Goal: Transaction & Acquisition: Purchase product/service

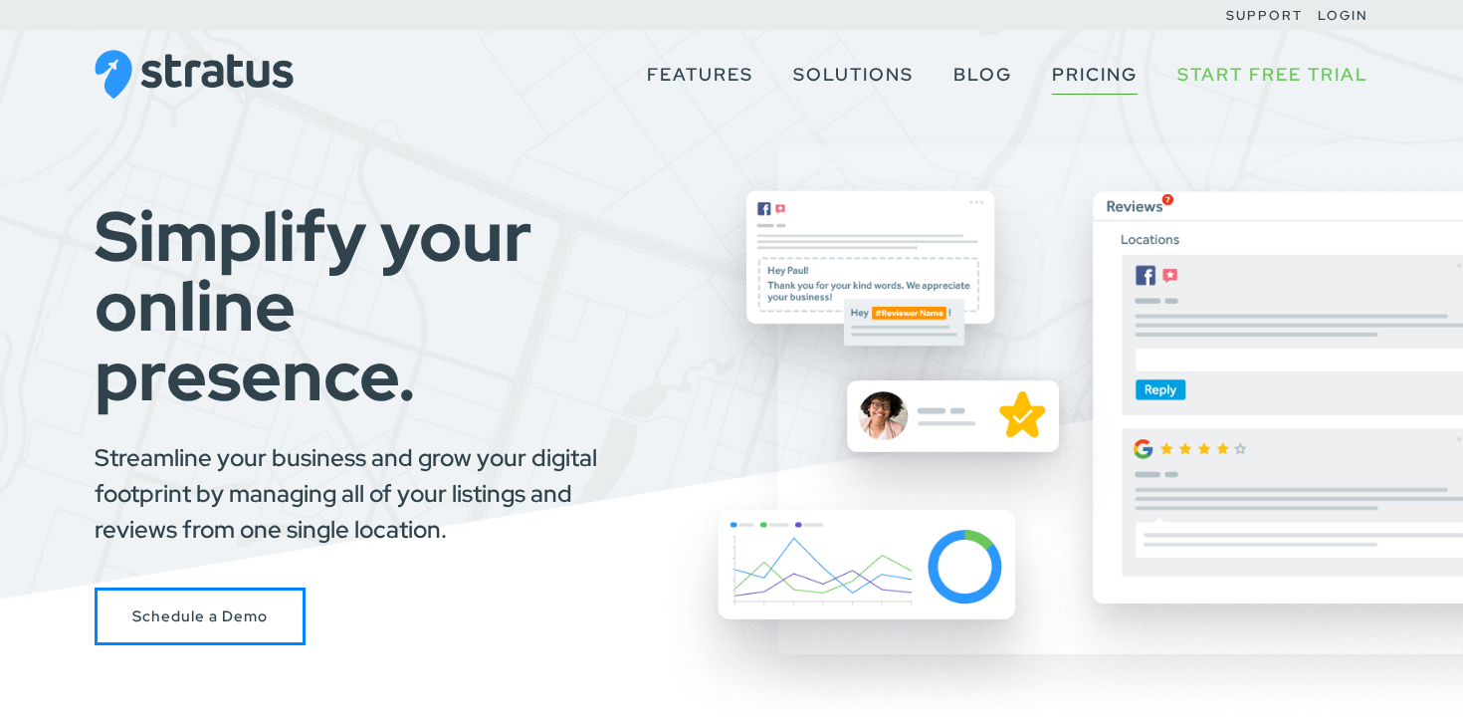
click at [1099, 66] on link "Pricing" at bounding box center [1095, 75] width 86 height 38
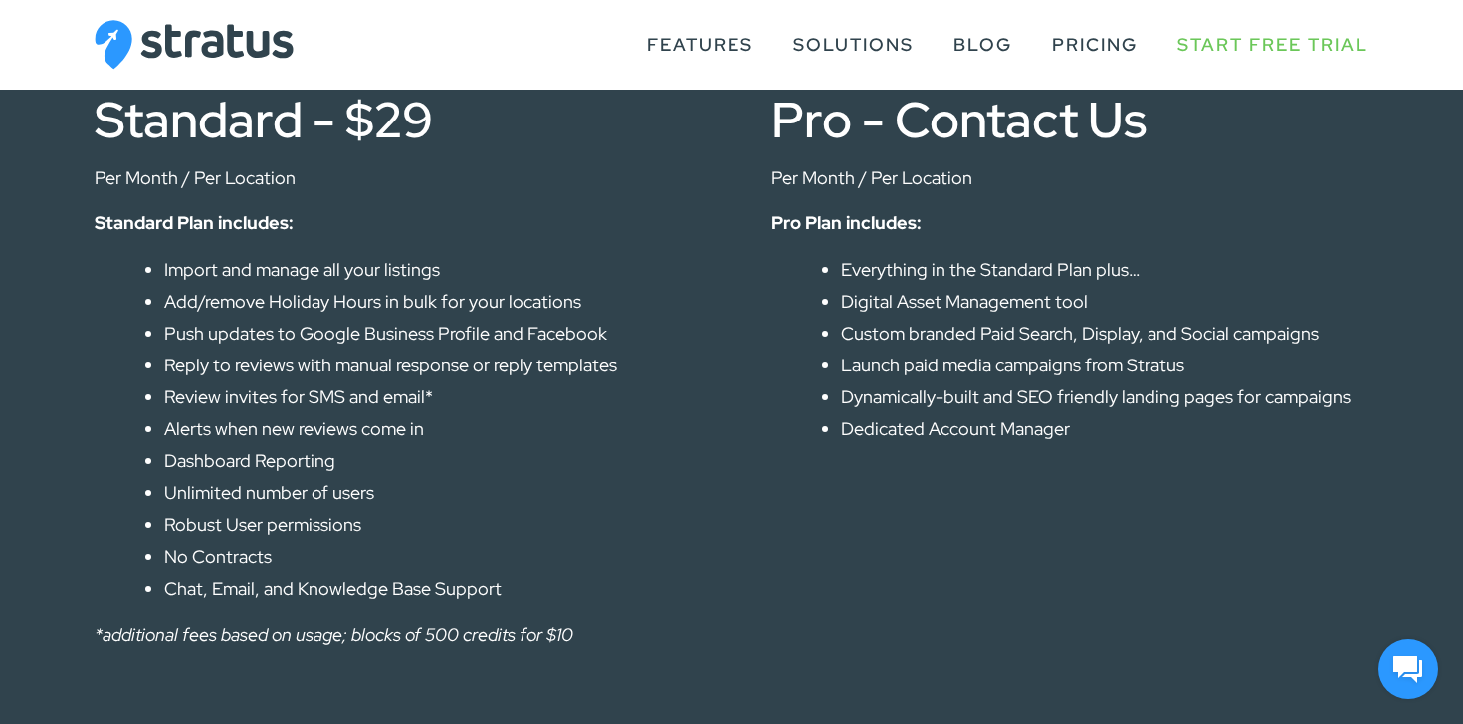
scroll to position [1030, 0]
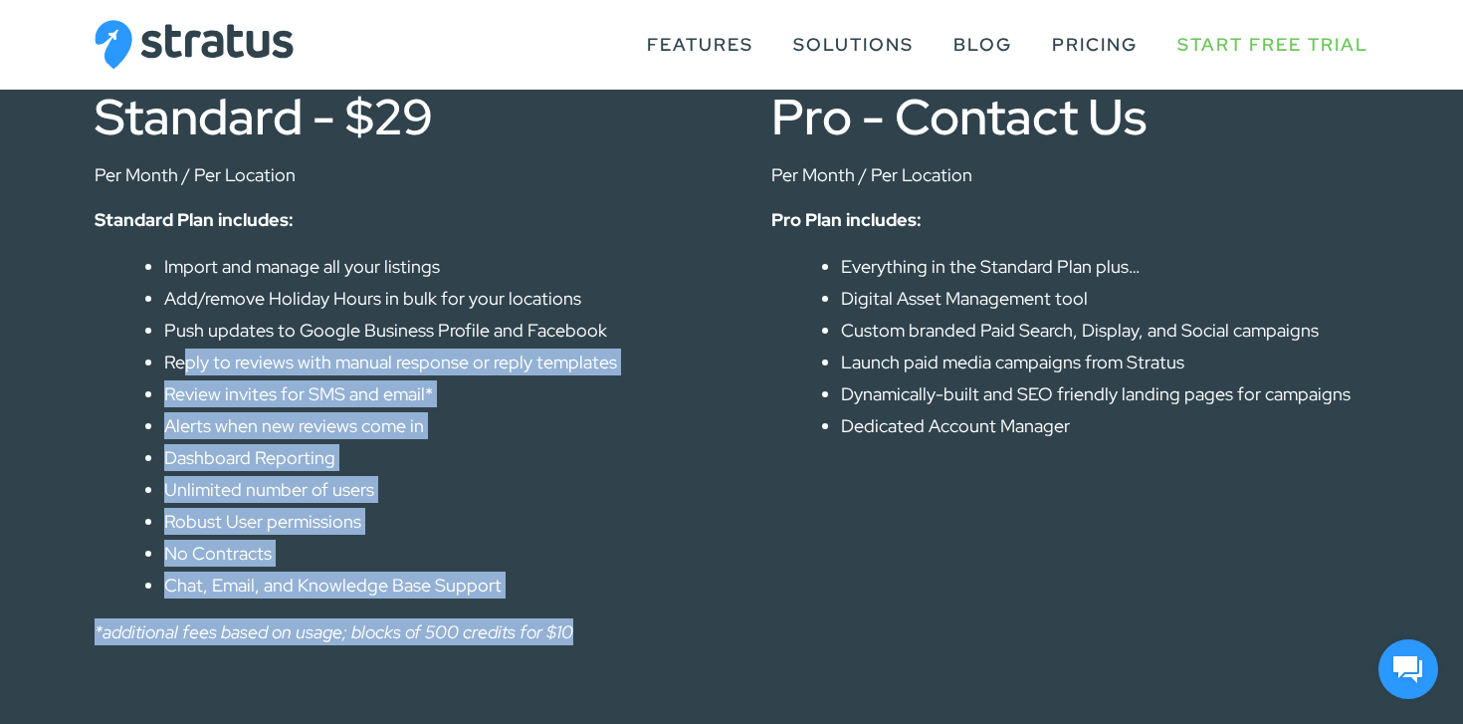
drag, startPoint x: 609, startPoint y: 620, endPoint x: 179, endPoint y: 354, distance: 505.4
click at [179, 354] on div "Standard - $29 Per Month / Per Location Standard Plan includes: Import and mana…" at bounding box center [393, 368] width 597 height 553
click at [179, 354] on li "Reply to reviews with manual response or reply templates" at bounding box center [427, 361] width 527 height 27
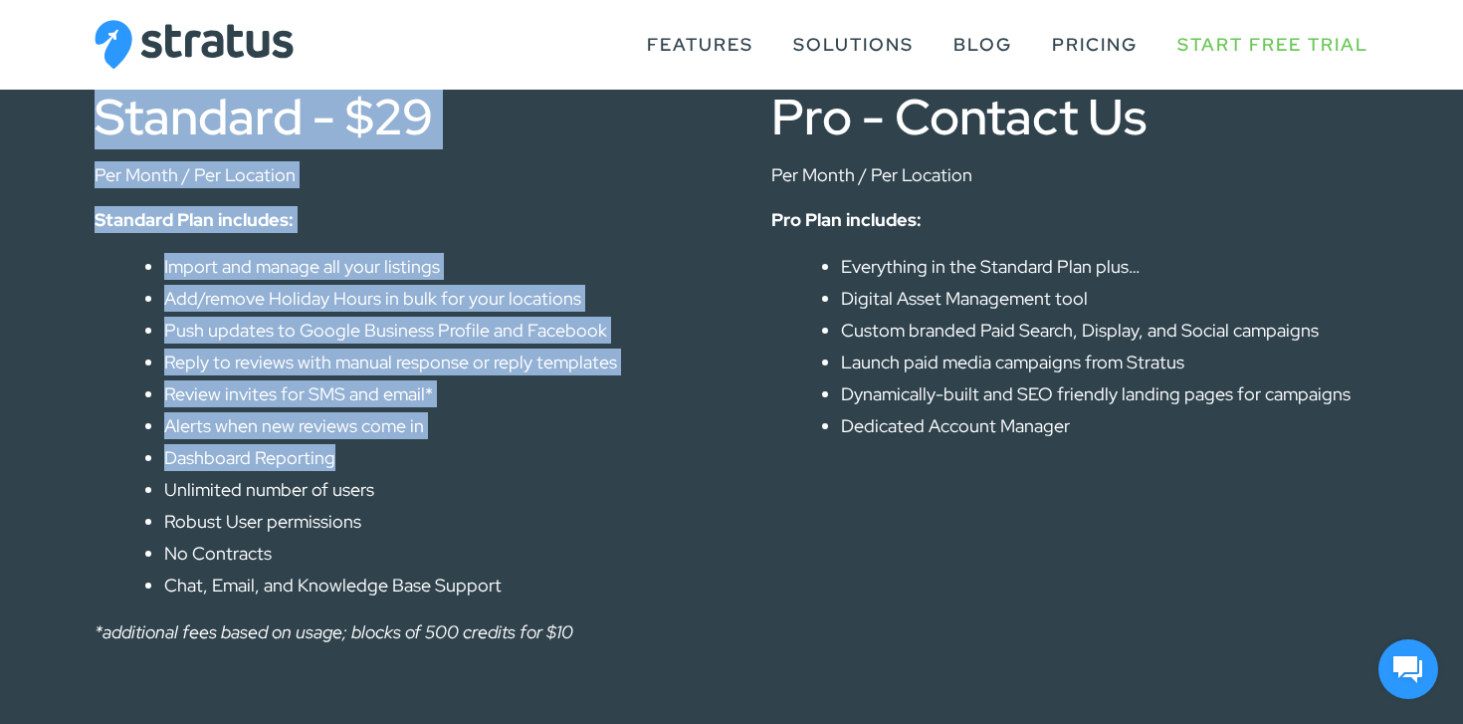
drag, startPoint x: 61, startPoint y: 127, endPoint x: 398, endPoint y: 468, distance: 479.2
click at [398, 468] on div "Standard - $29 Per Month / Per Location Standard Plan includes: Import and mana…" at bounding box center [731, 377] width 1357 height 571
click at [398, 468] on li "Dashboard Reporting" at bounding box center [427, 457] width 527 height 27
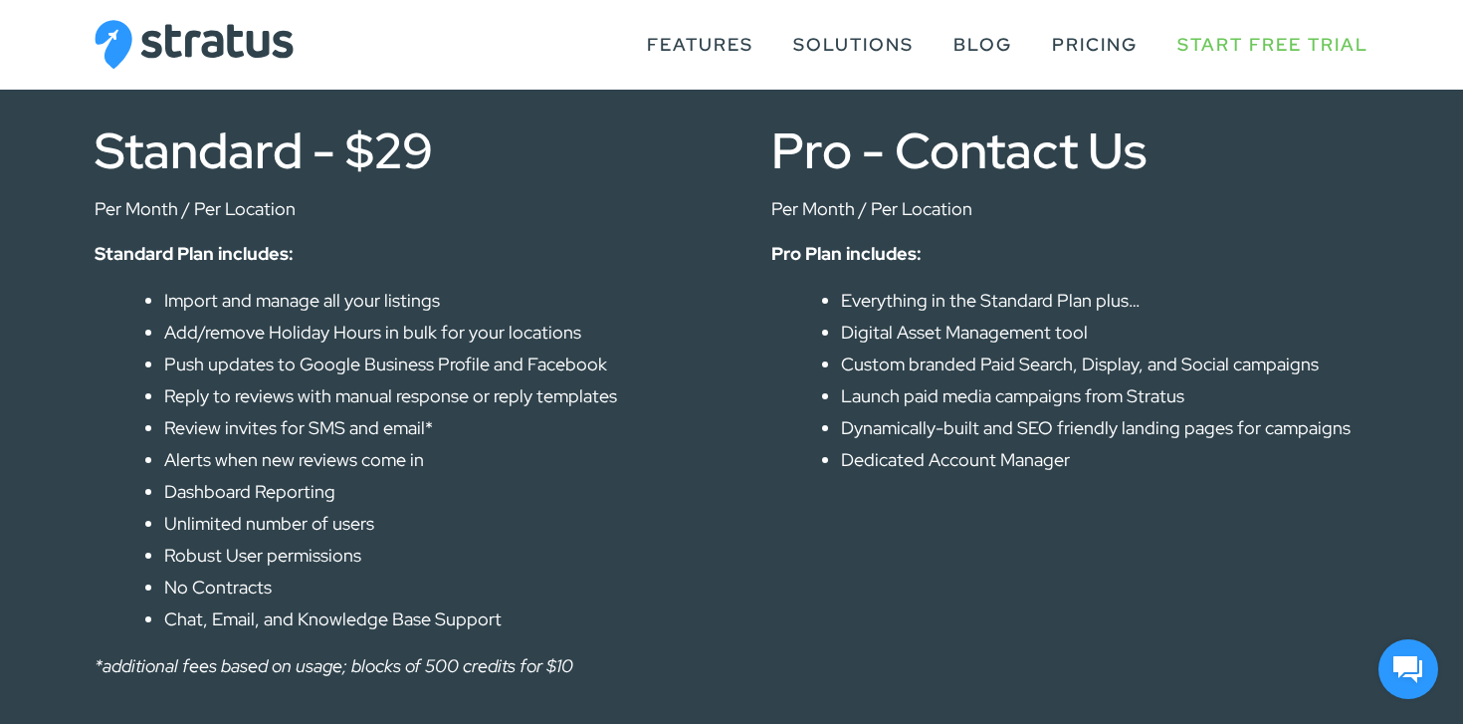
scroll to position [991, 0]
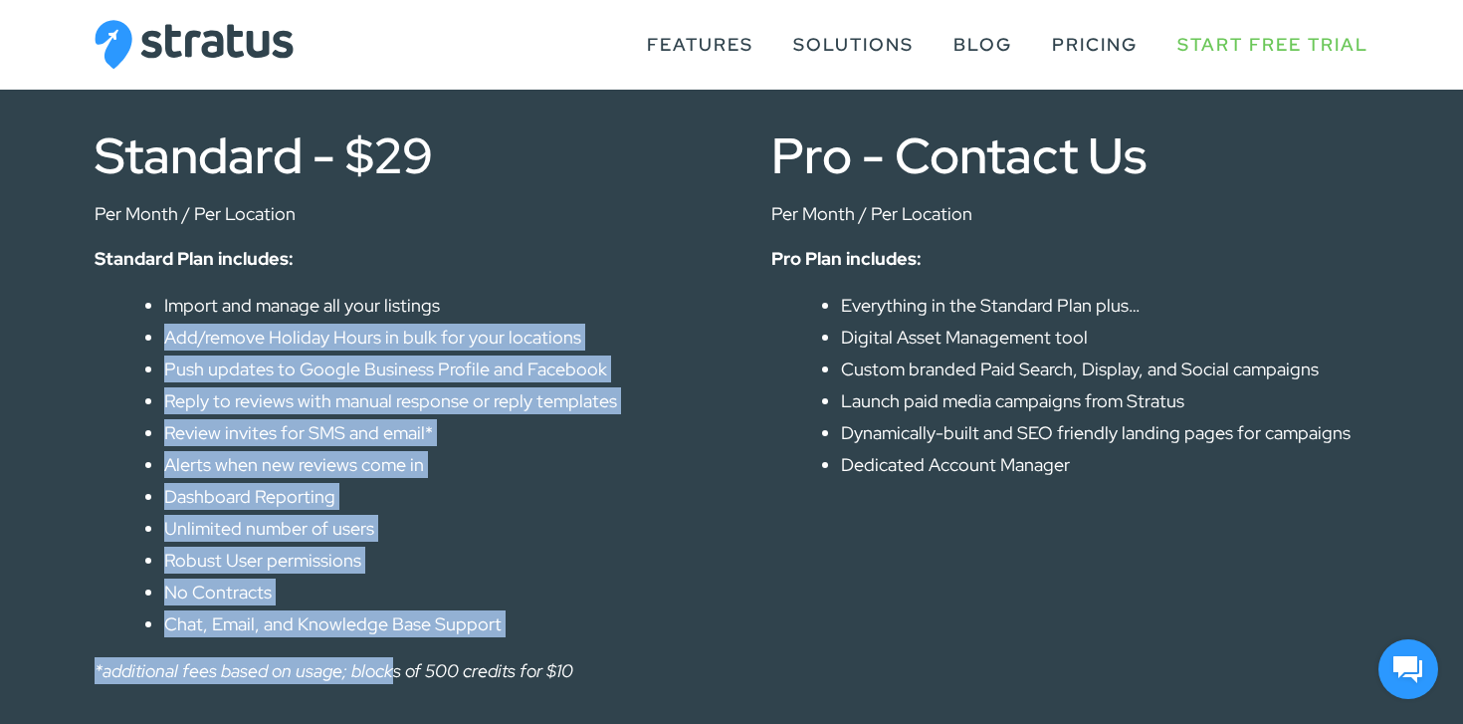
drag, startPoint x: 144, startPoint y: 321, endPoint x: 391, endPoint y: 676, distance: 431.8
click at [391, 676] on div "Standard - $29 Per Month / Per Location Standard Plan includes: Import and mana…" at bounding box center [393, 406] width 597 height 553
click at [391, 676] on em "*additional fees based on usage; blocks of 500 credits for $10" at bounding box center [334, 670] width 479 height 23
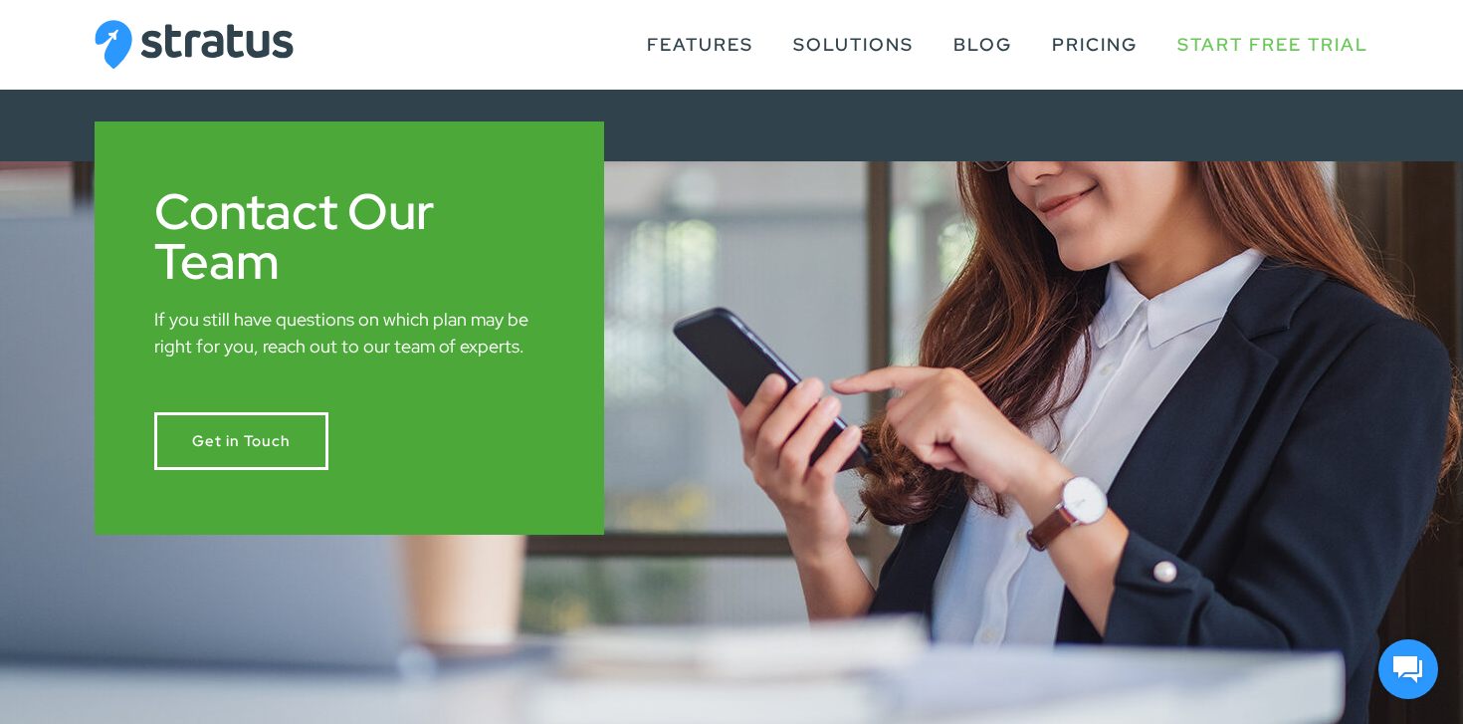
scroll to position [1665, 0]
click at [1064, 39] on link "Pricing" at bounding box center [1095, 45] width 86 height 38
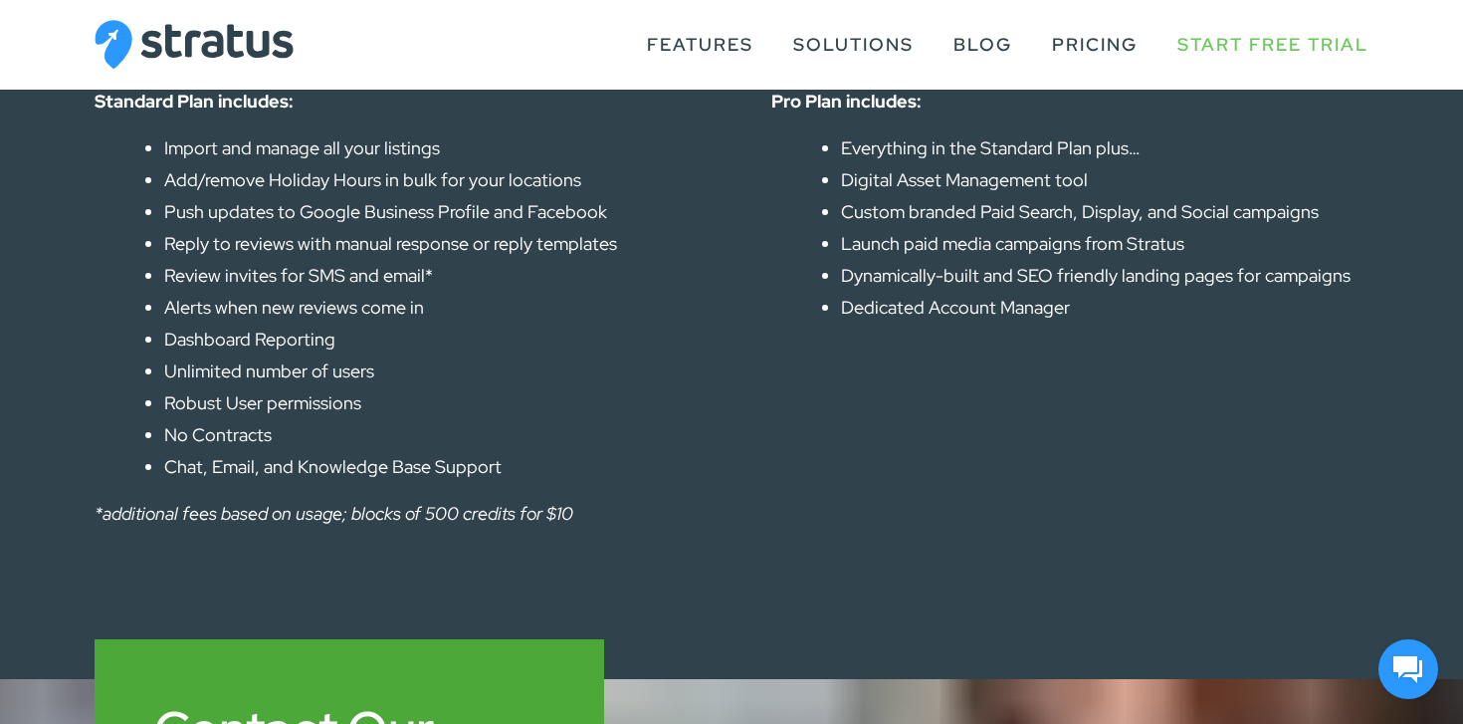
scroll to position [960, 0]
